Goal: Information Seeking & Learning: Learn about a topic

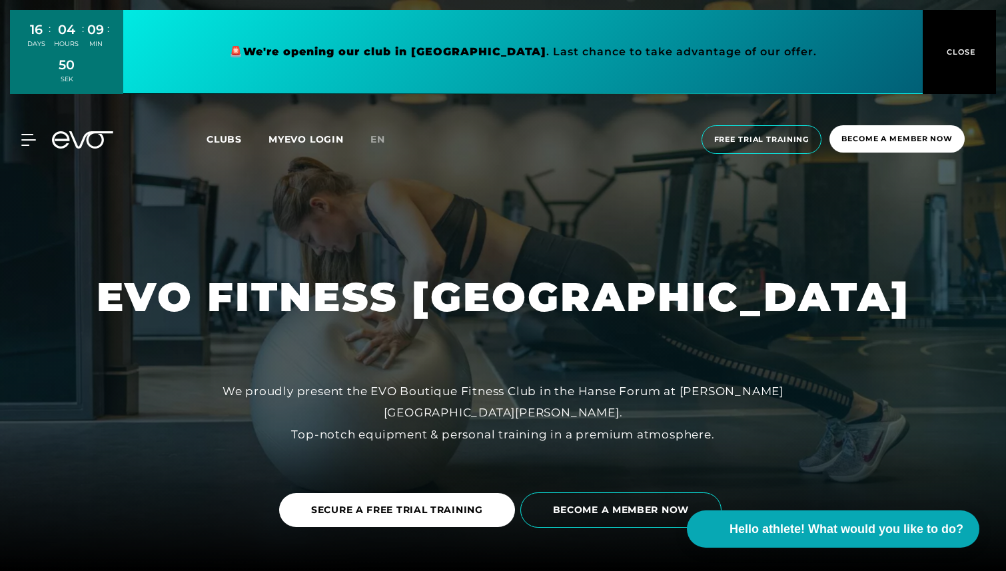
click at [370, 137] on div "Clubs MYEVO LOGIN" at bounding box center [288, 139] width 164 height 15
click at [378, 137] on font "en" at bounding box center [377, 139] width 15 height 12
click at [955, 52] on font "CLOSE" at bounding box center [961, 51] width 29 height 9
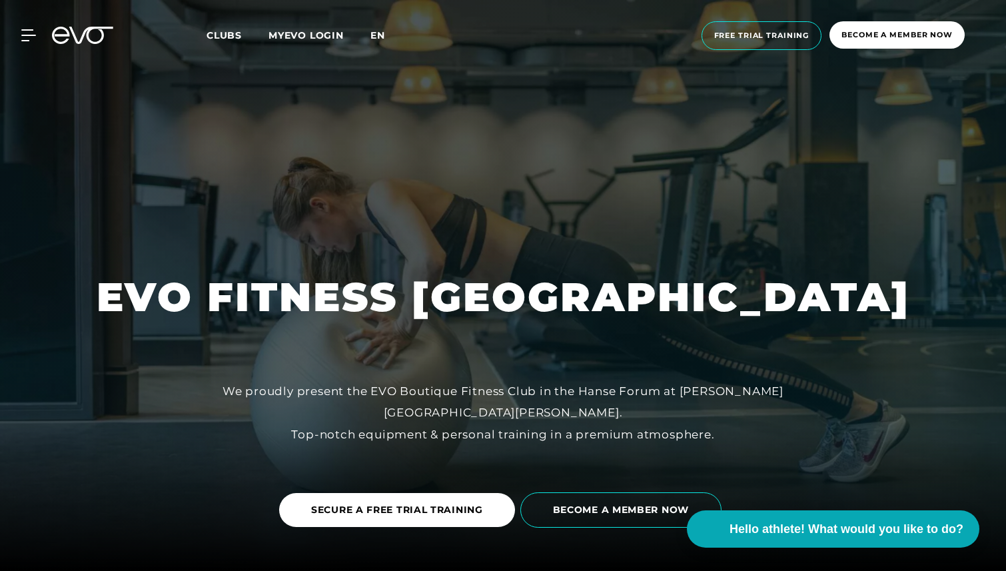
click at [380, 37] on font "en" at bounding box center [377, 35] width 15 height 12
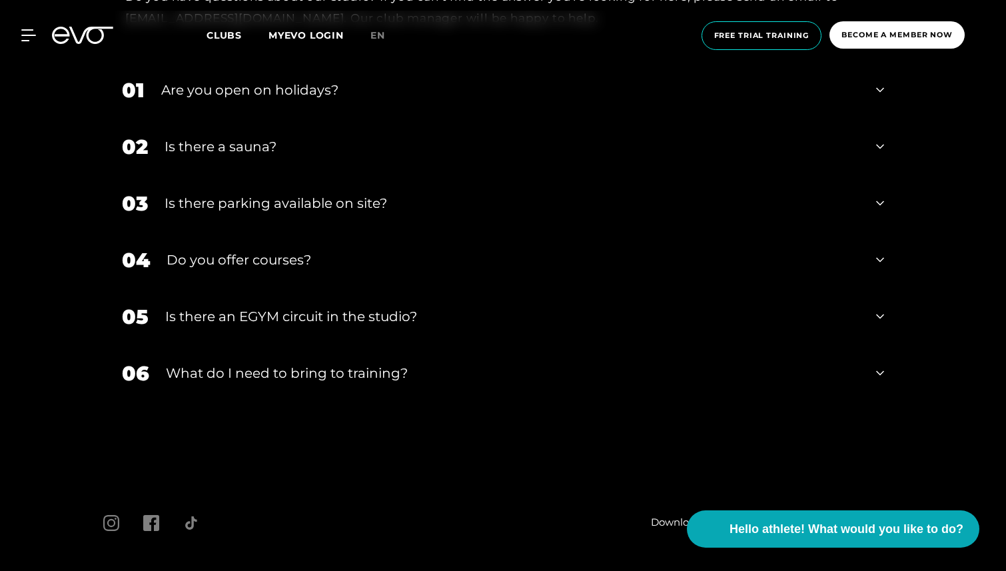
scroll to position [5035, 0]
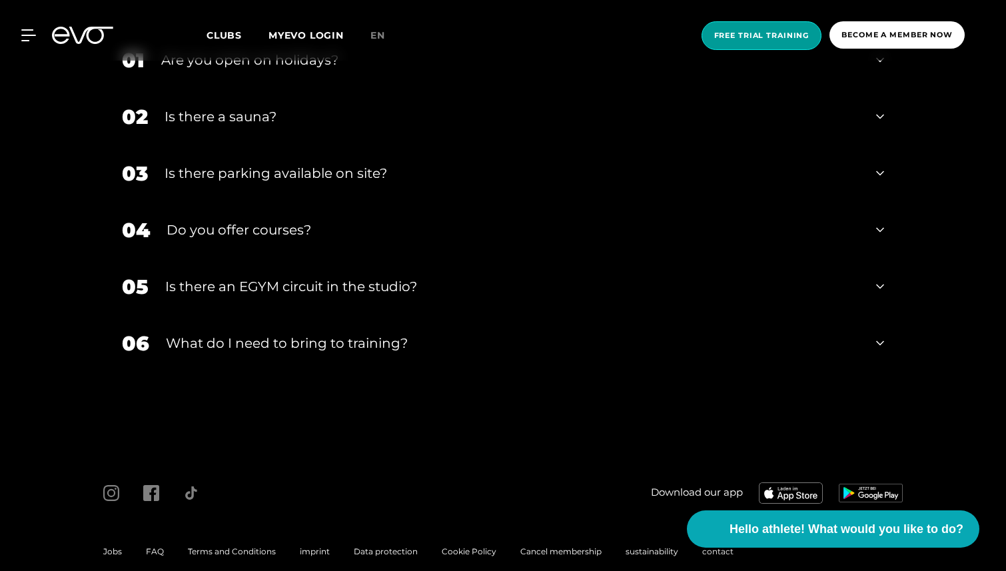
click at [761, 39] on font "Free trial training" at bounding box center [761, 35] width 95 height 9
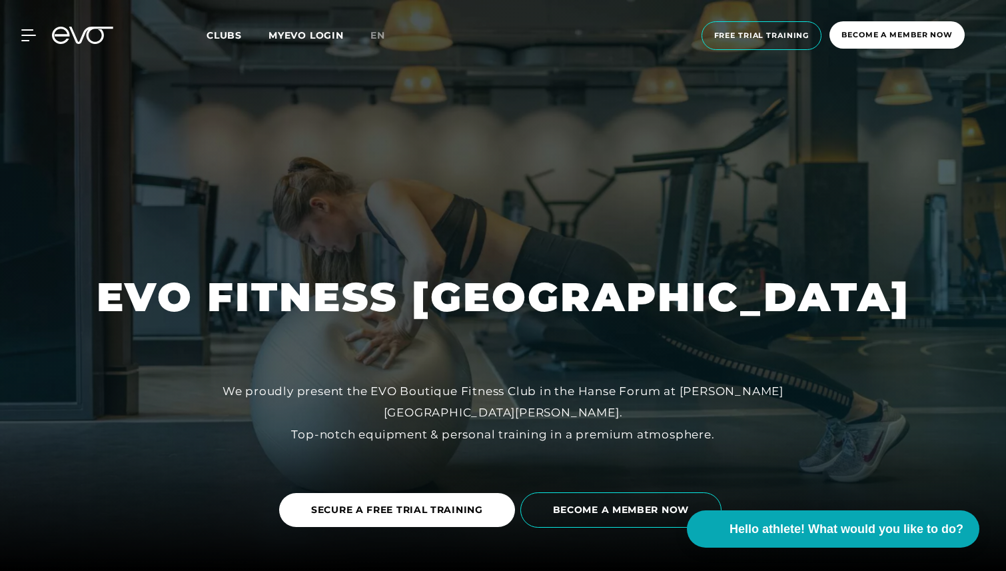
click at [225, 33] on font "Clubs" at bounding box center [223, 35] width 35 height 12
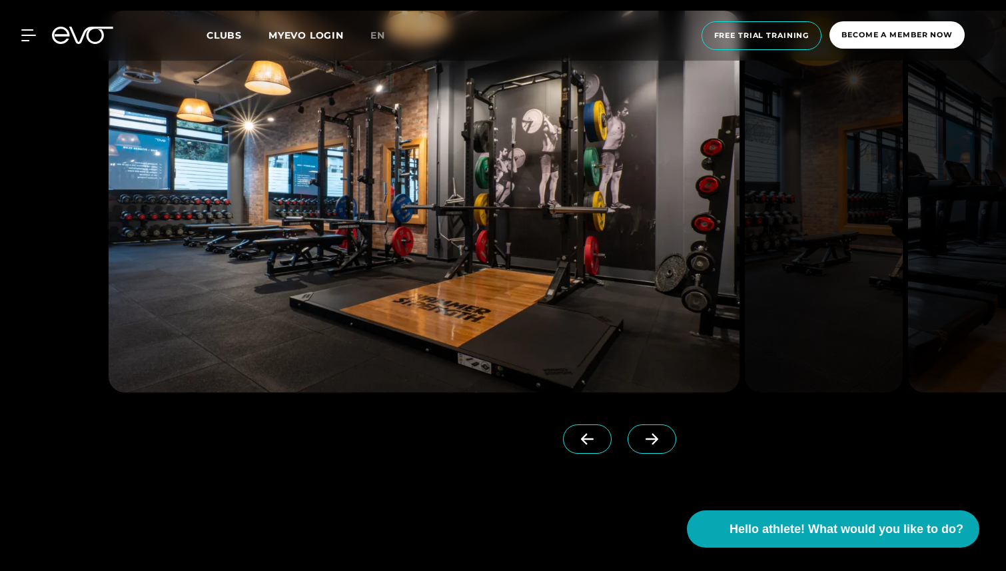
scroll to position [1361, 0]
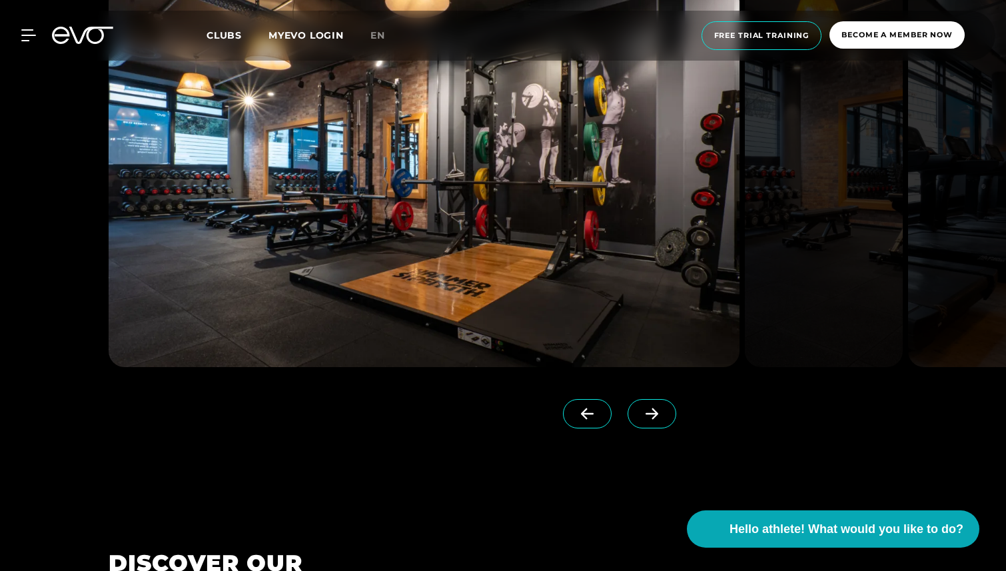
click at [640, 410] on icon at bounding box center [651, 414] width 23 height 12
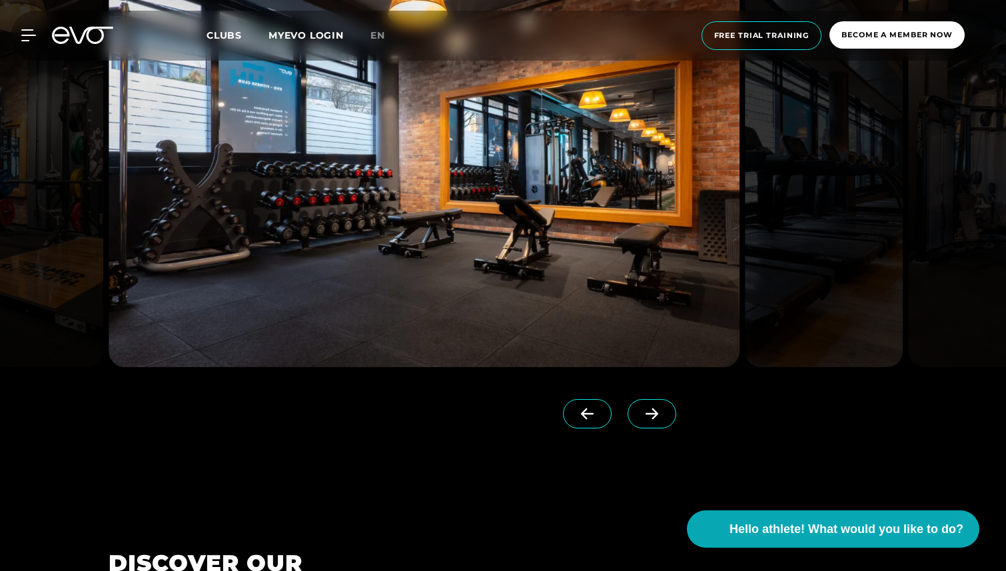
click at [640, 410] on icon at bounding box center [651, 414] width 23 height 12
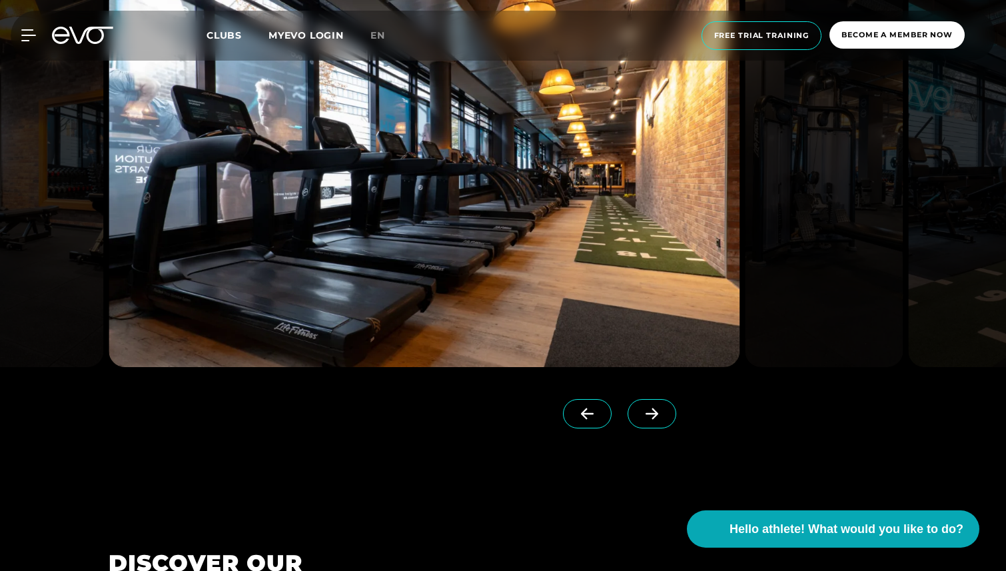
click at [645, 411] on icon at bounding box center [651, 413] width 13 height 11
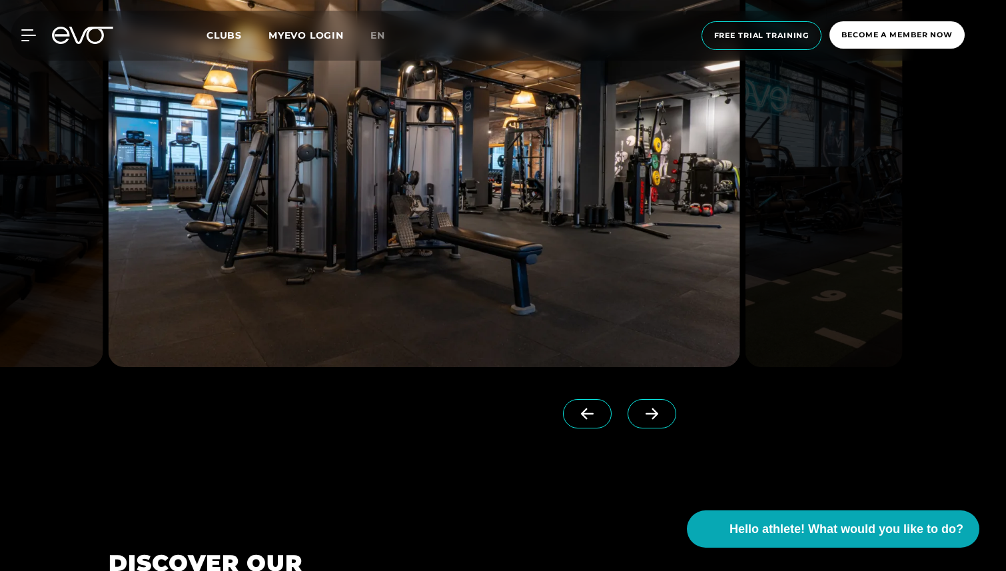
click at [645, 414] on icon at bounding box center [651, 413] width 13 height 11
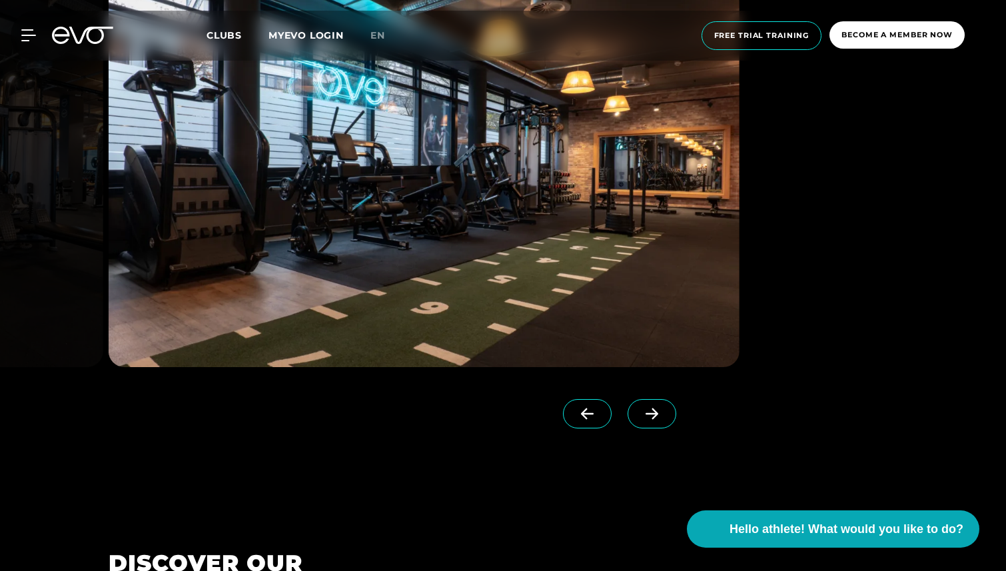
click at [645, 414] on icon at bounding box center [651, 413] width 13 height 11
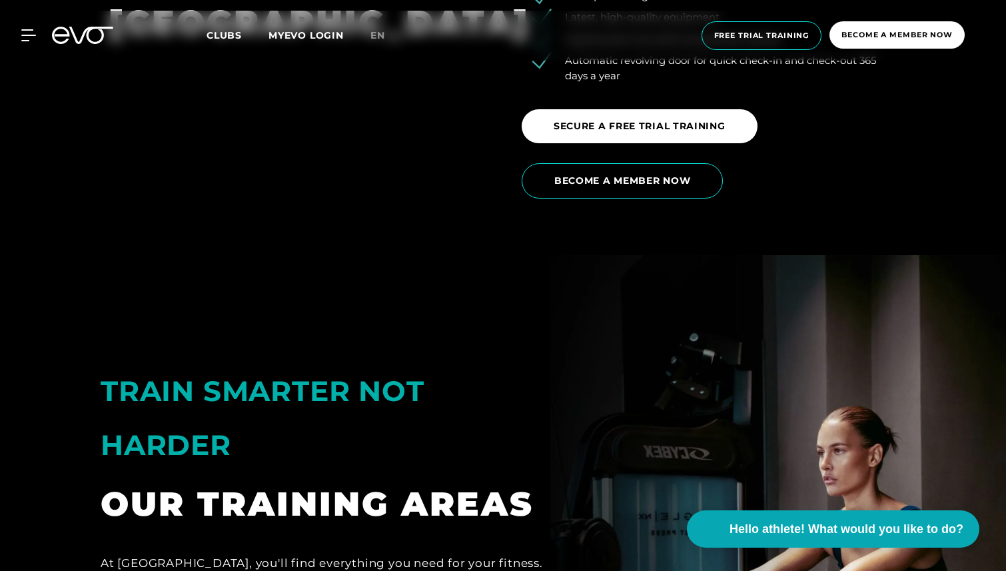
scroll to position [2532, 0]
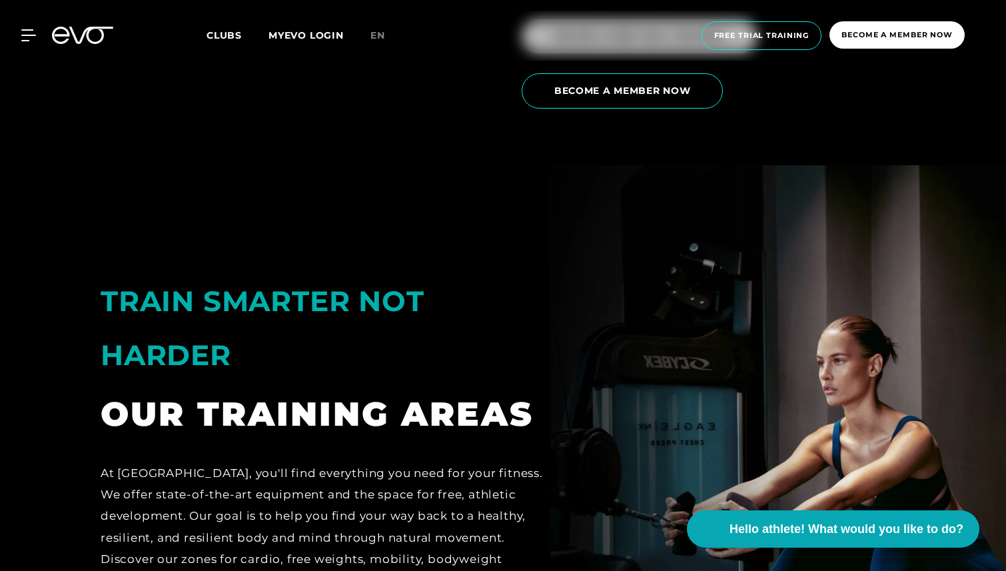
click at [294, 234] on div "TRAIN SMARTER NOT HARDER OUR TRAINING AREAS At EVO Stadthausbrücke, you'll find…" at bounding box center [330, 420] width 480 height 376
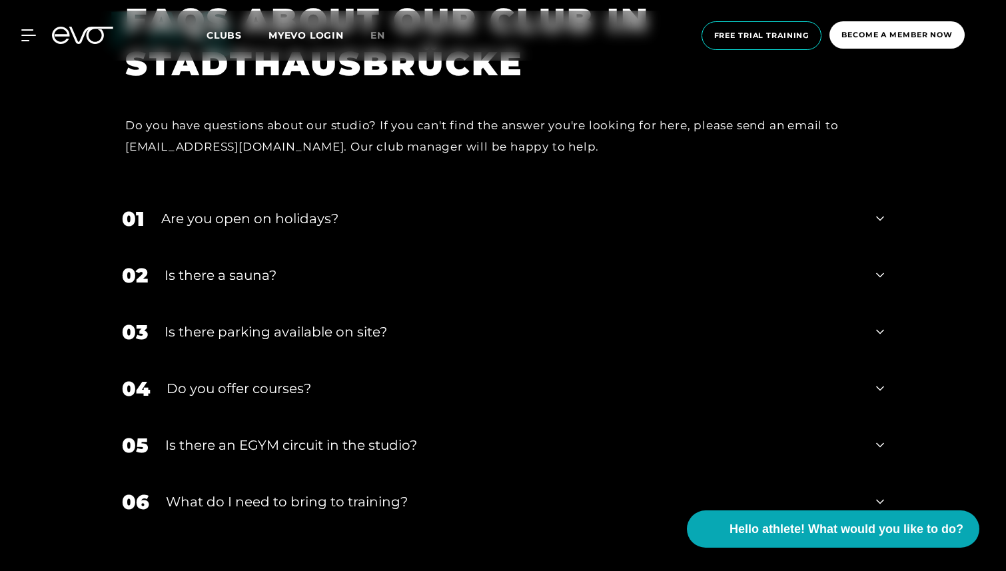
scroll to position [4868, 0]
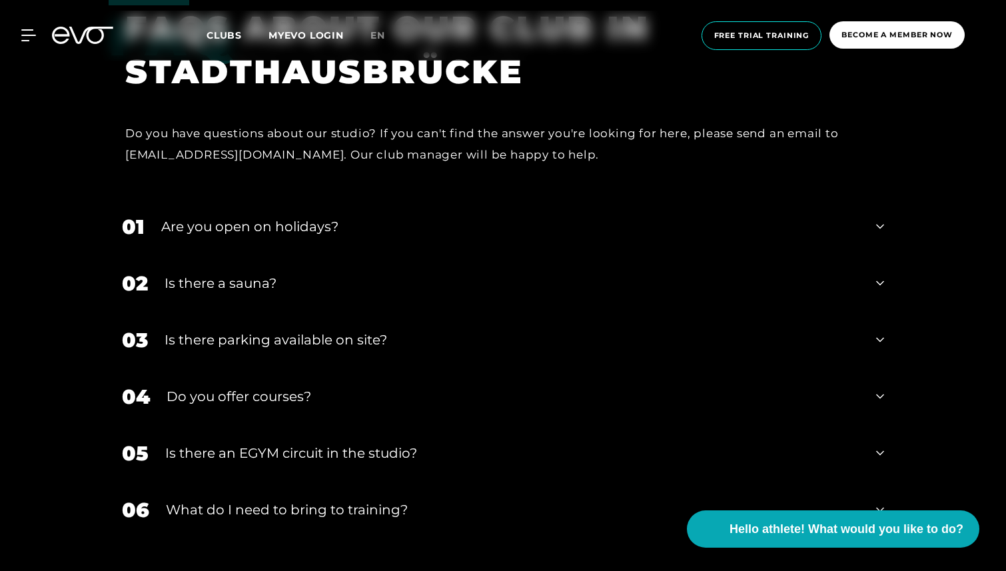
click at [373, 502] on font "What do I need to bring to training?" at bounding box center [287, 510] width 242 height 16
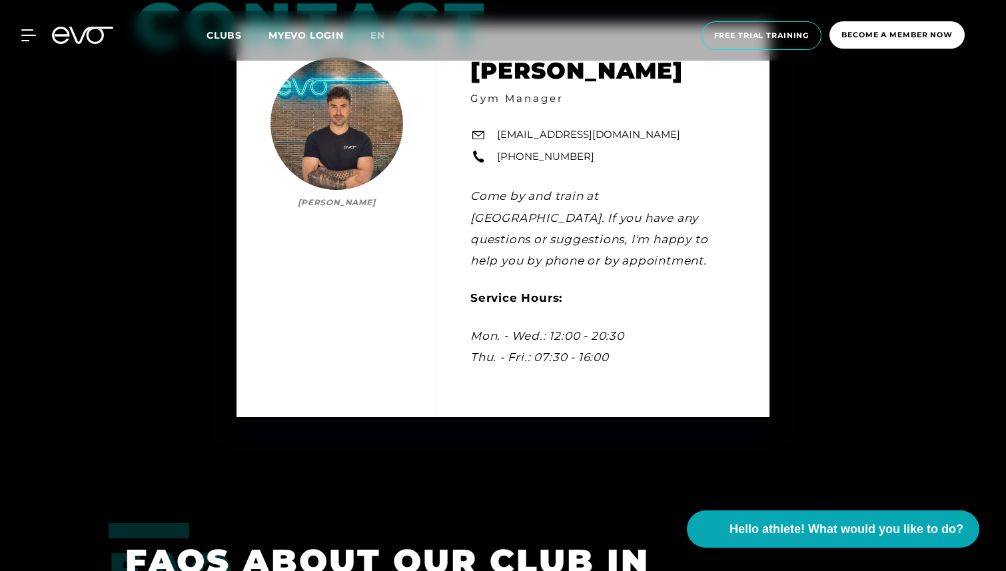
scroll to position [4175, 0]
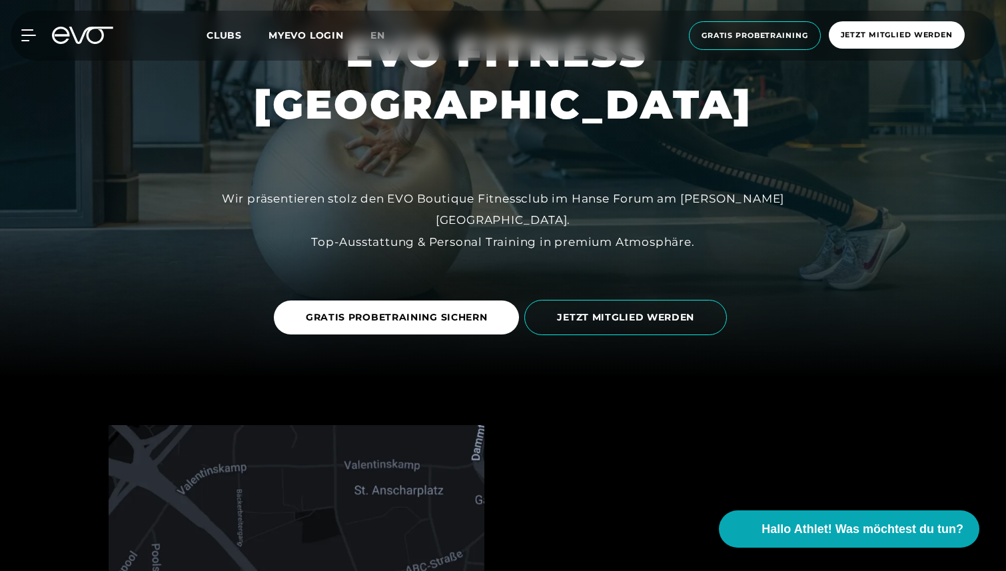
scroll to position [191, 0]
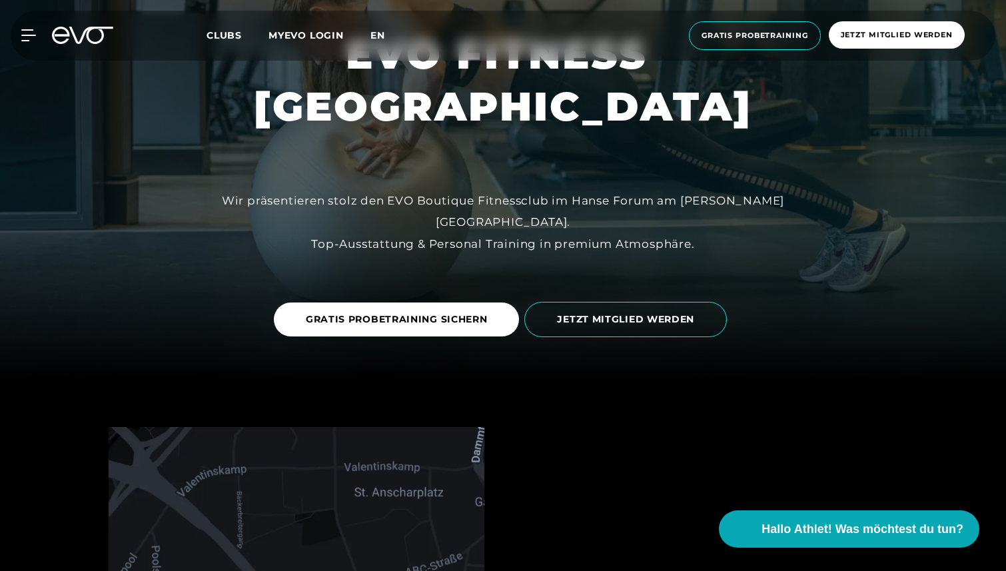
click at [379, 33] on span "en" at bounding box center [377, 35] width 15 height 12
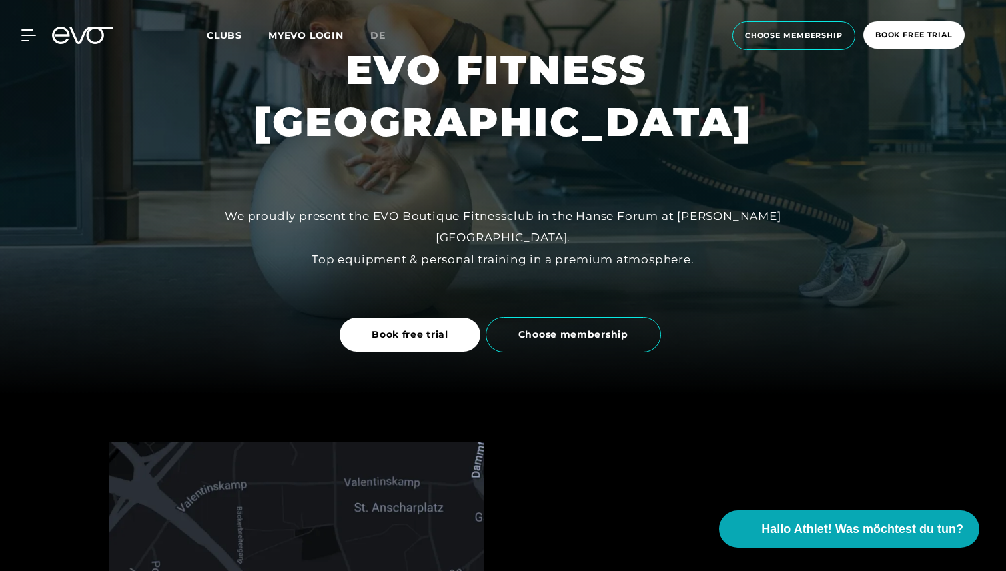
scroll to position [291, 0]
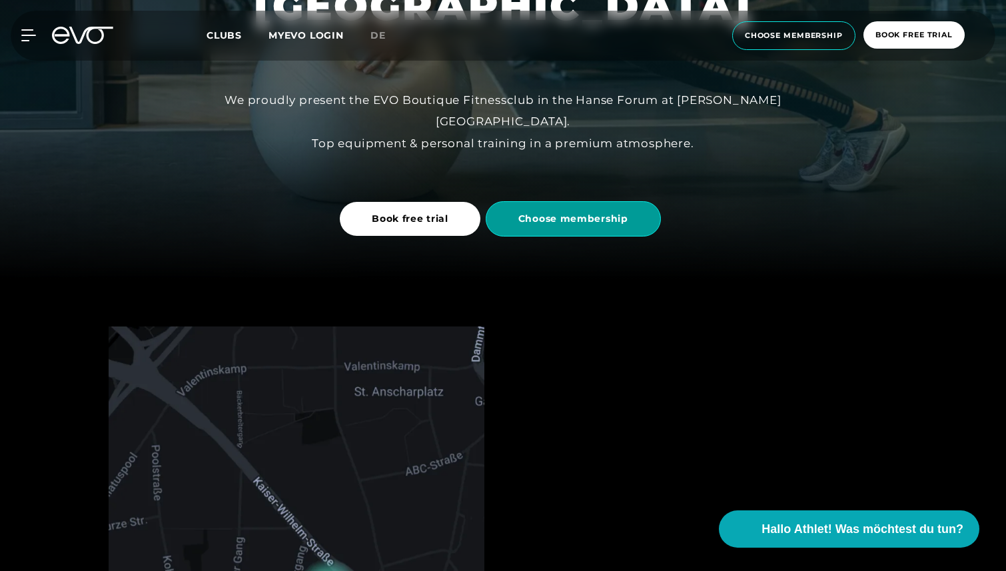
click at [570, 222] on span "Choose membership" at bounding box center [573, 219] width 110 height 14
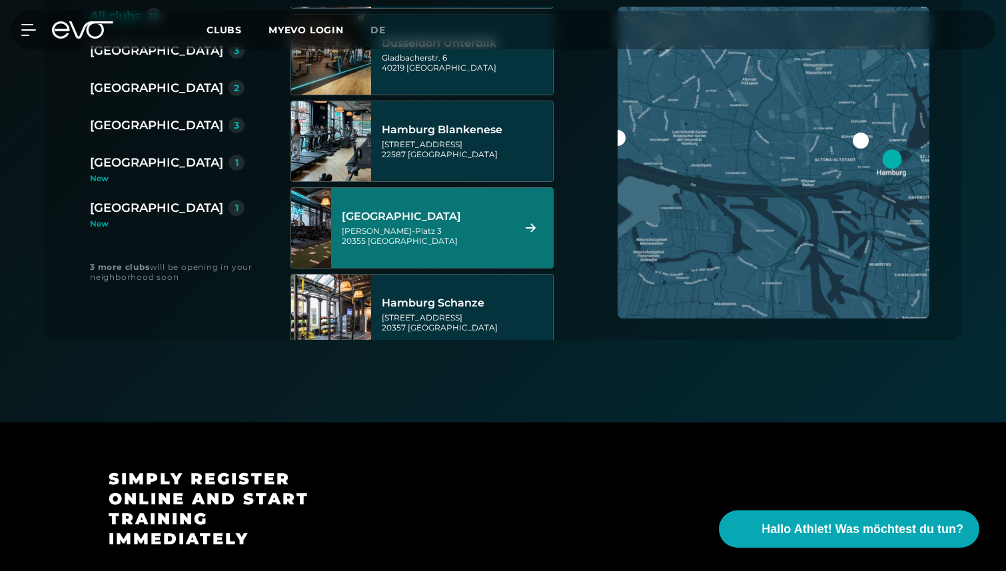
scroll to position [345, 0]
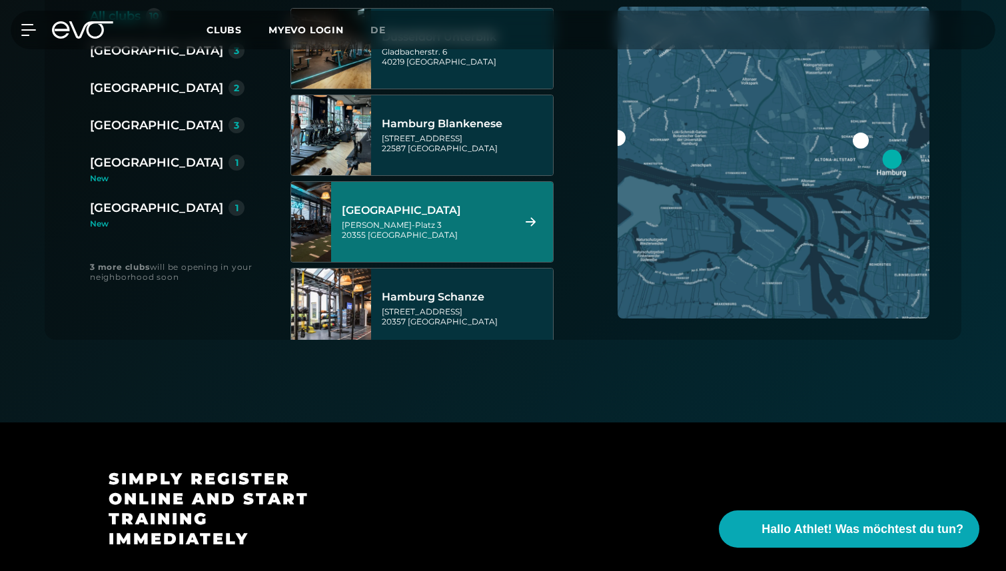
click at [450, 230] on div "Axel-Springer-Platz 3 20355 Hamburg" at bounding box center [425, 230] width 167 height 20
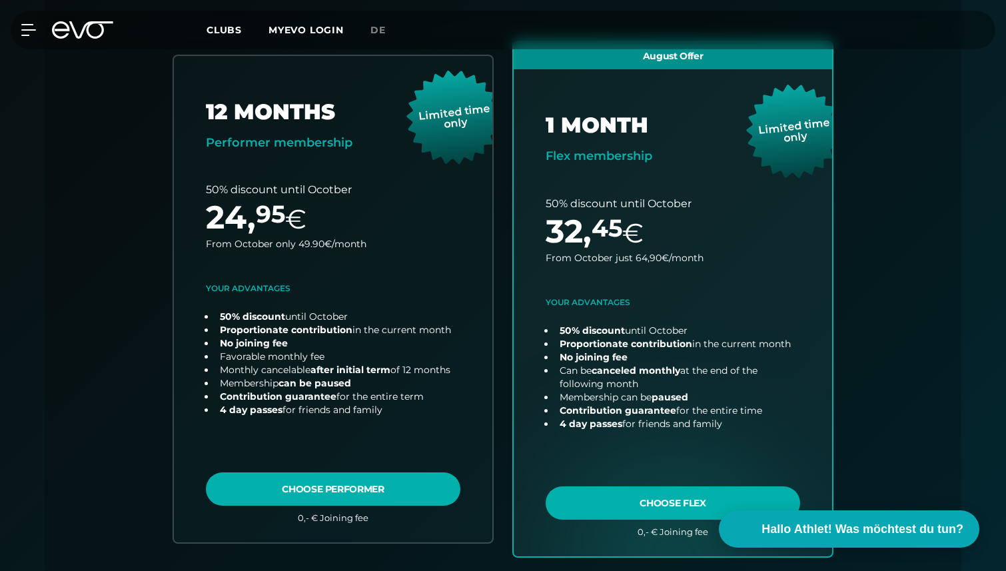
scroll to position [371, 0]
